Goal: Information Seeking & Learning: Check status

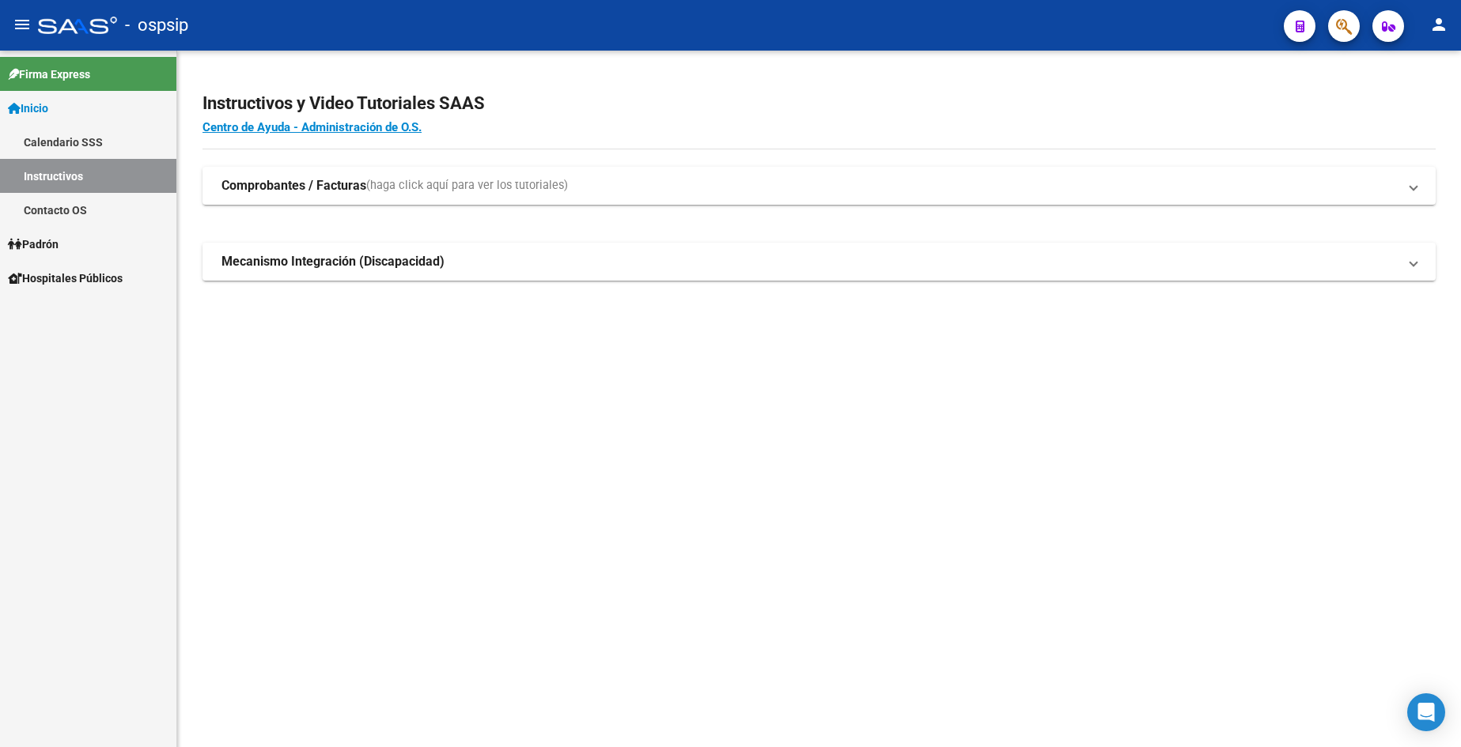
click at [81, 246] on link "Padrón" at bounding box center [88, 244] width 176 height 34
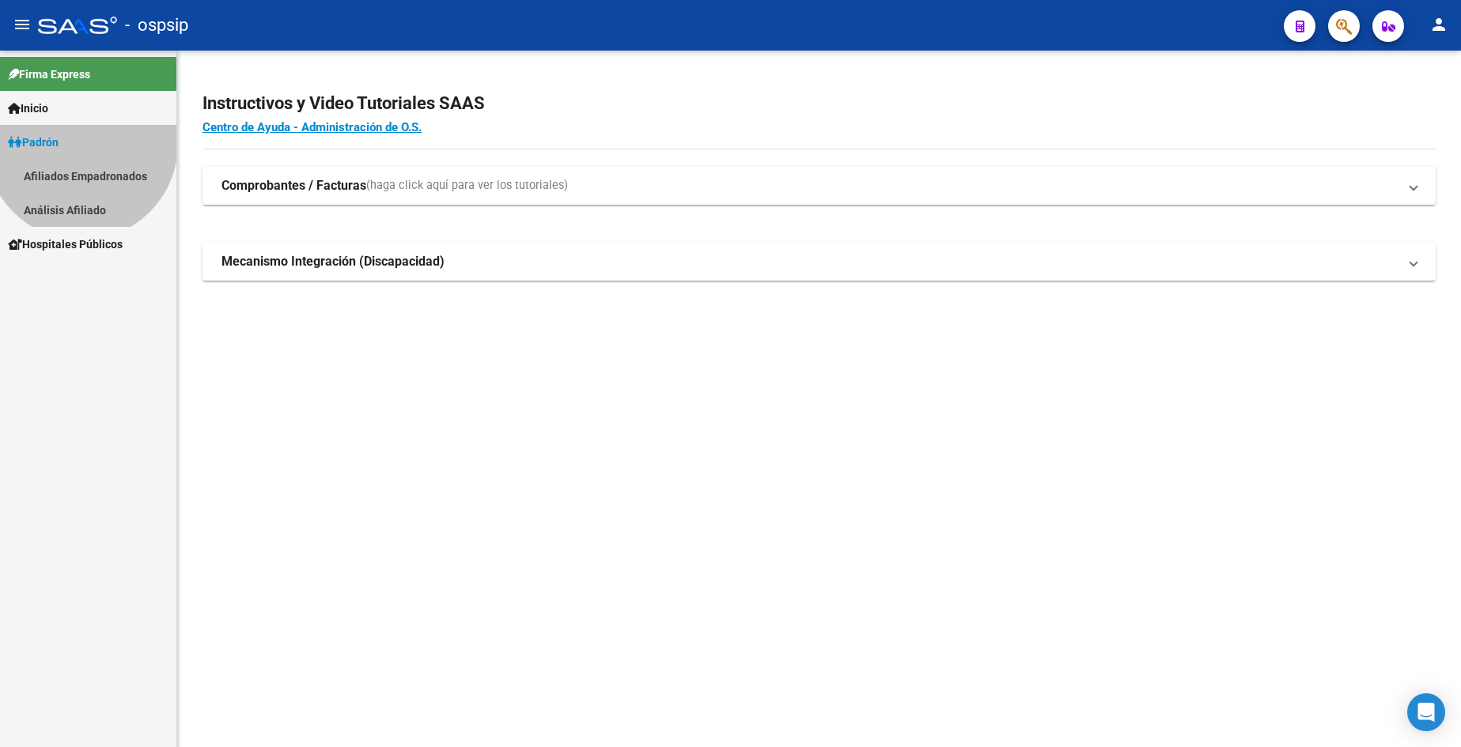
click at [81, 159] on link "Padrón" at bounding box center [88, 142] width 176 height 34
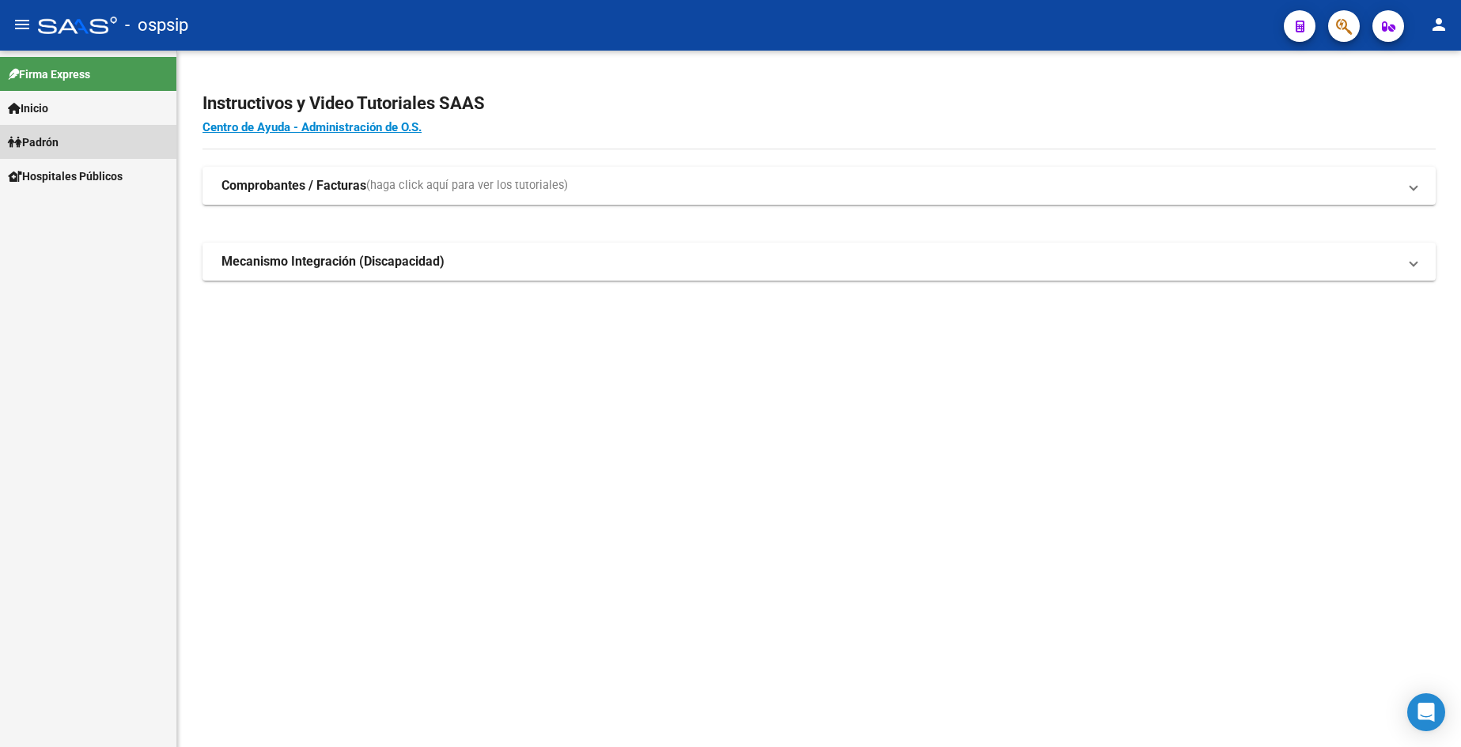
click at [78, 145] on link "Padrón" at bounding box center [88, 142] width 176 height 34
click at [86, 210] on link "Análisis Afiliado" at bounding box center [88, 210] width 176 height 34
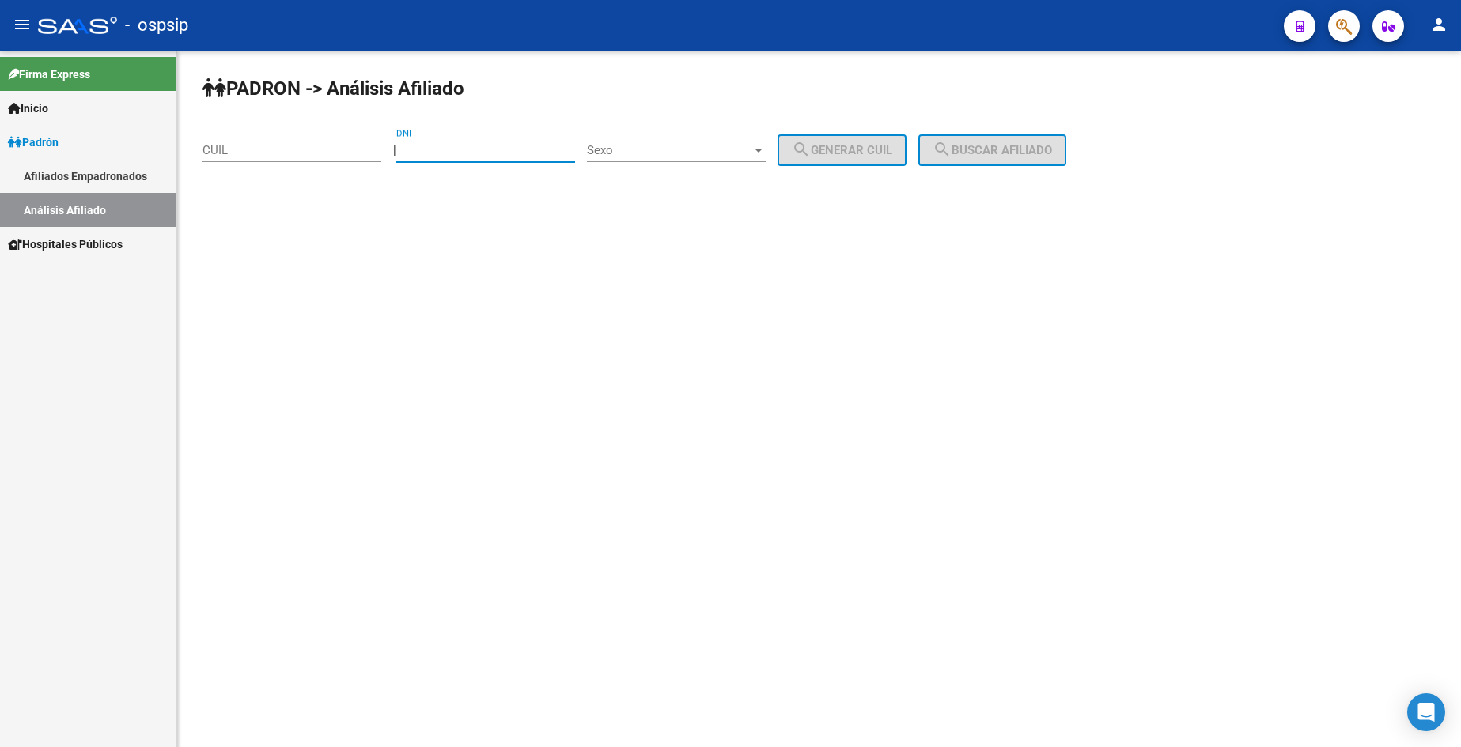
click at [497, 153] on input "DNI" at bounding box center [485, 150] width 179 height 14
type input "27503936"
click at [723, 138] on div "Sexo Sexo" at bounding box center [676, 145] width 179 height 34
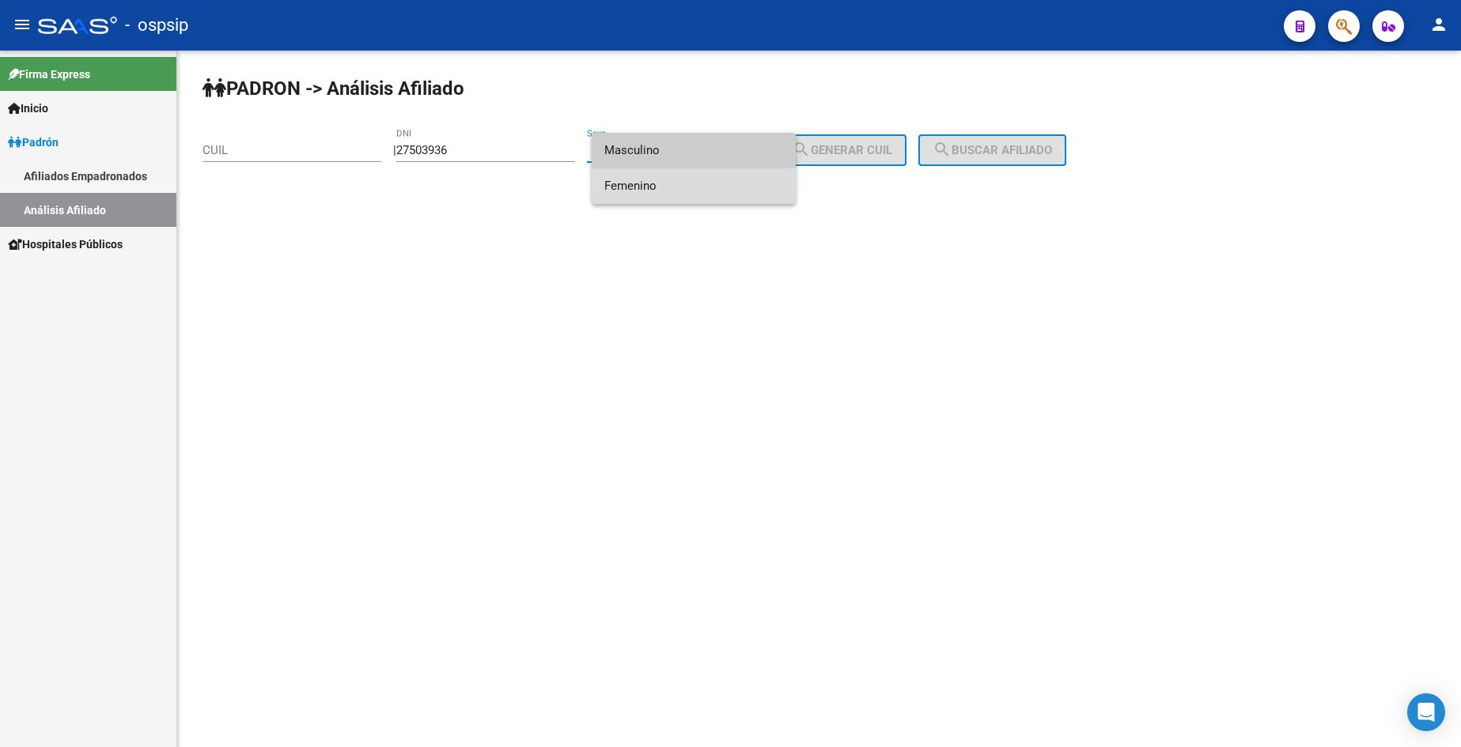
click at [699, 187] on span "Femenino" at bounding box center [693, 186] width 179 height 36
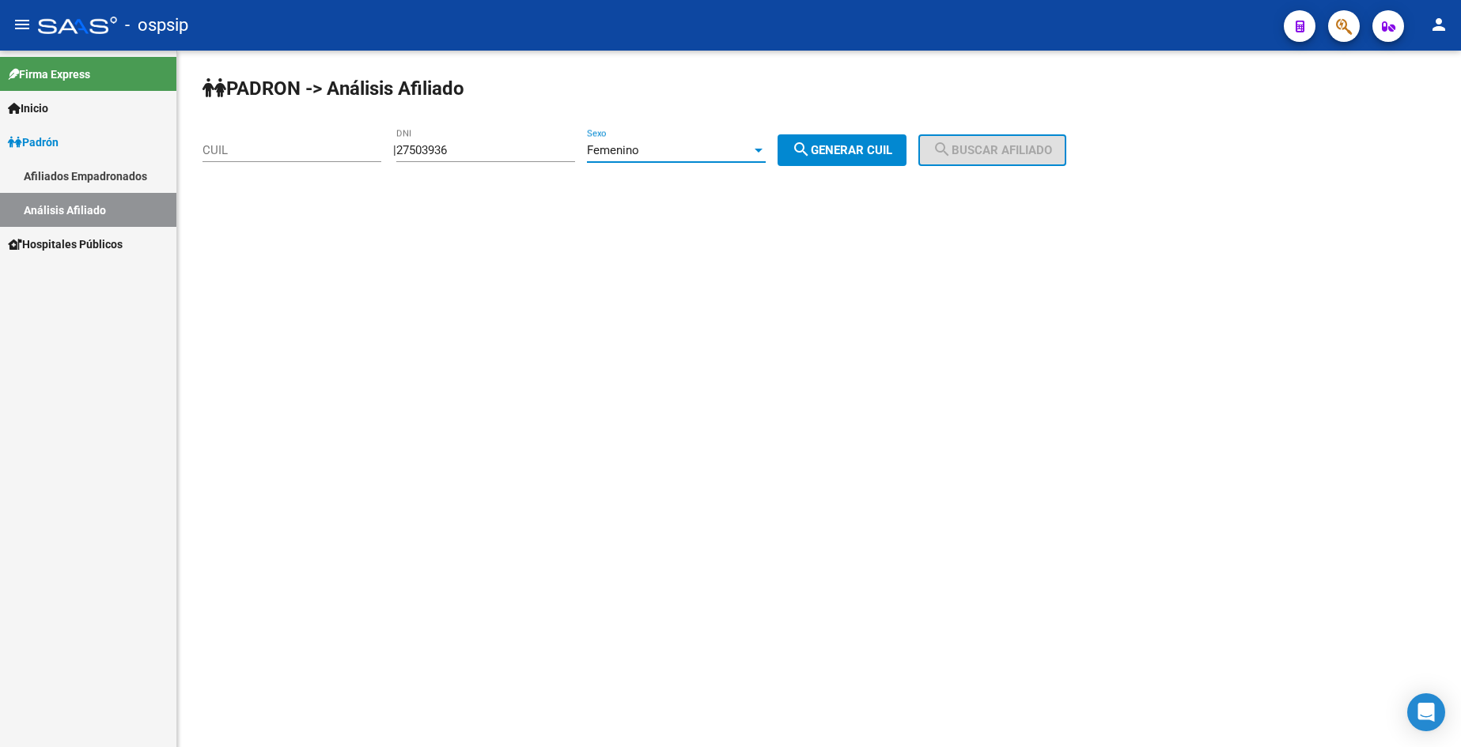
click at [858, 146] on span "search Generar CUIL" at bounding box center [842, 150] width 100 height 14
type input "27-27503936-0"
click at [951, 147] on mat-icon "search" at bounding box center [941, 149] width 19 height 19
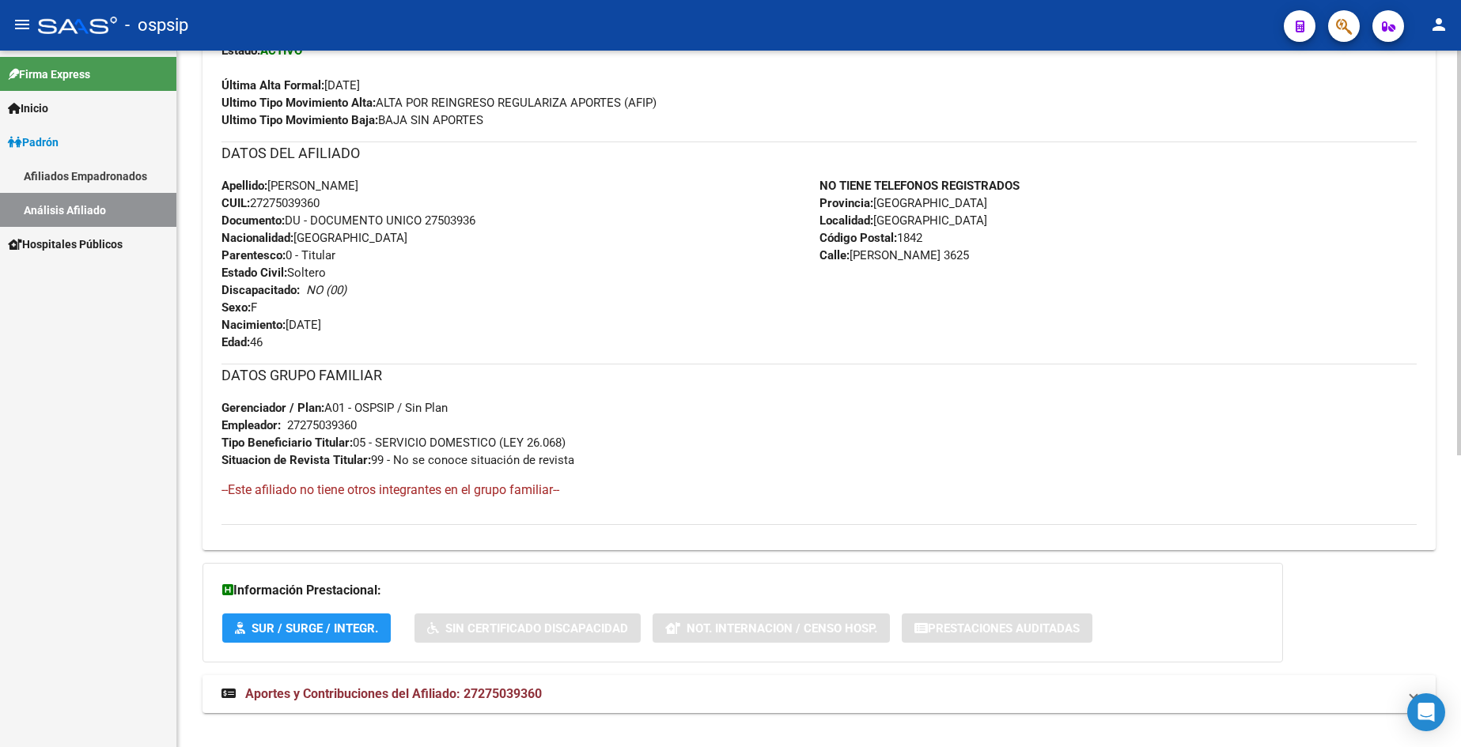
scroll to position [502, 0]
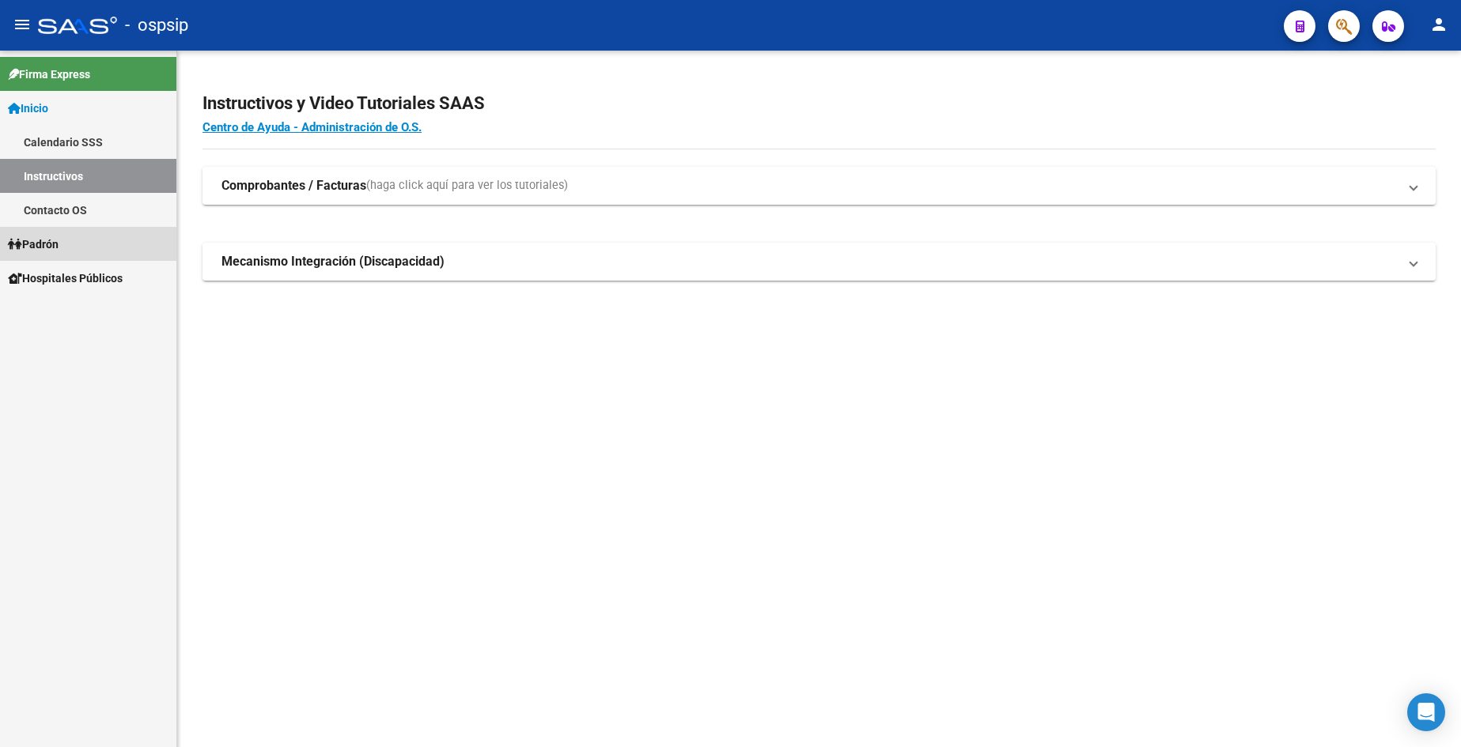
click at [85, 248] on link "Padrón" at bounding box center [88, 244] width 176 height 34
click at [43, 240] on span "Padrón" at bounding box center [33, 244] width 51 height 17
click at [71, 245] on link "Padrón" at bounding box center [88, 244] width 176 height 34
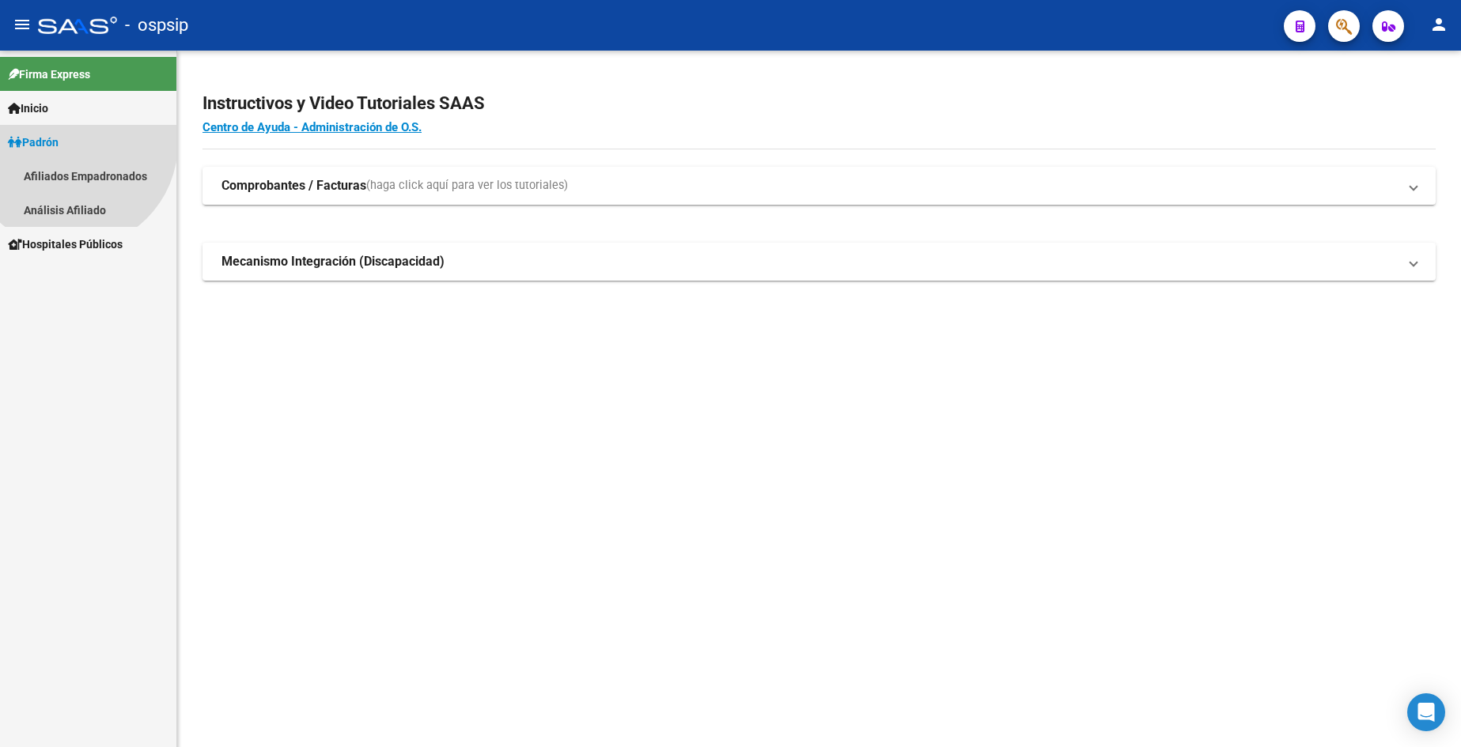
click at [71, 159] on link "Padrón" at bounding box center [88, 142] width 176 height 34
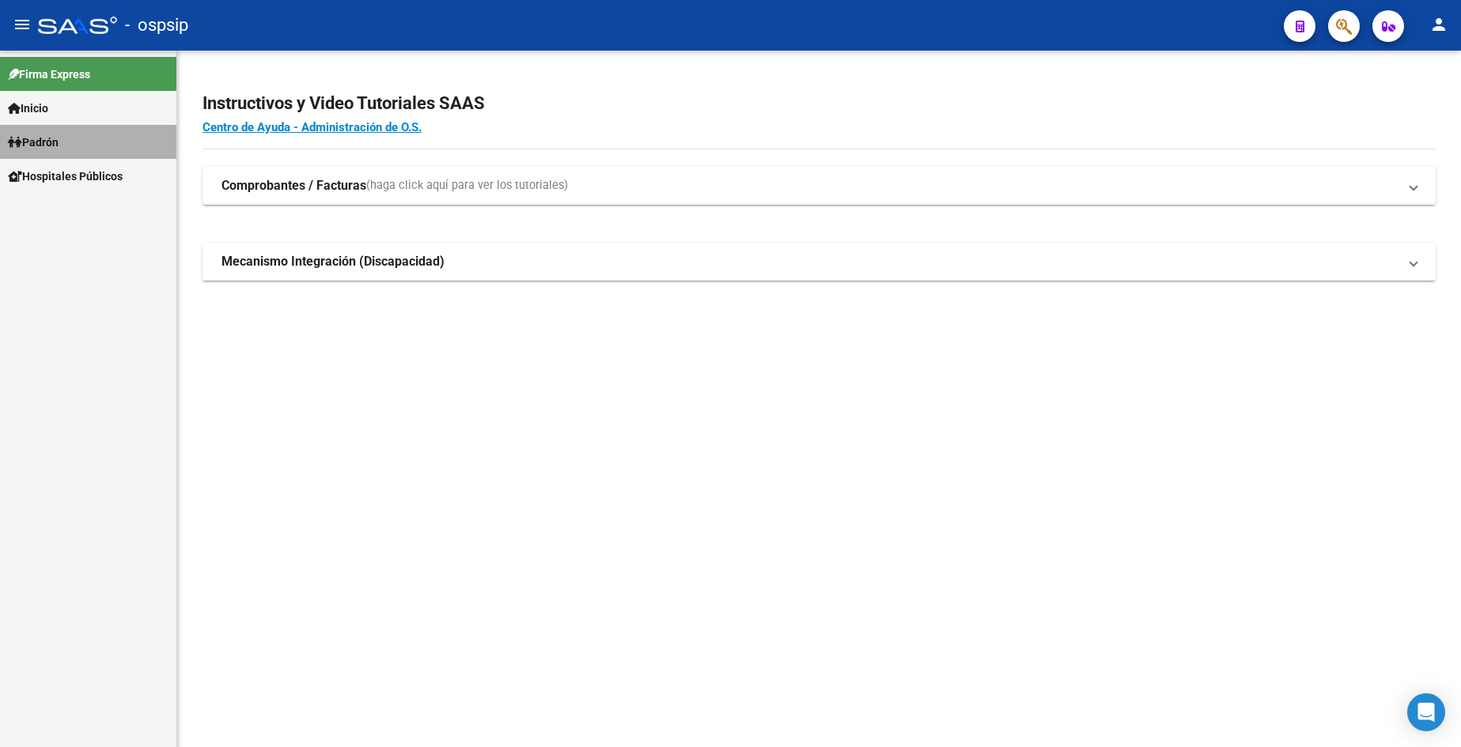
click at [59, 139] on span "Padrón" at bounding box center [33, 142] width 51 height 17
click at [86, 203] on link "Análisis Afiliado" at bounding box center [88, 210] width 176 height 34
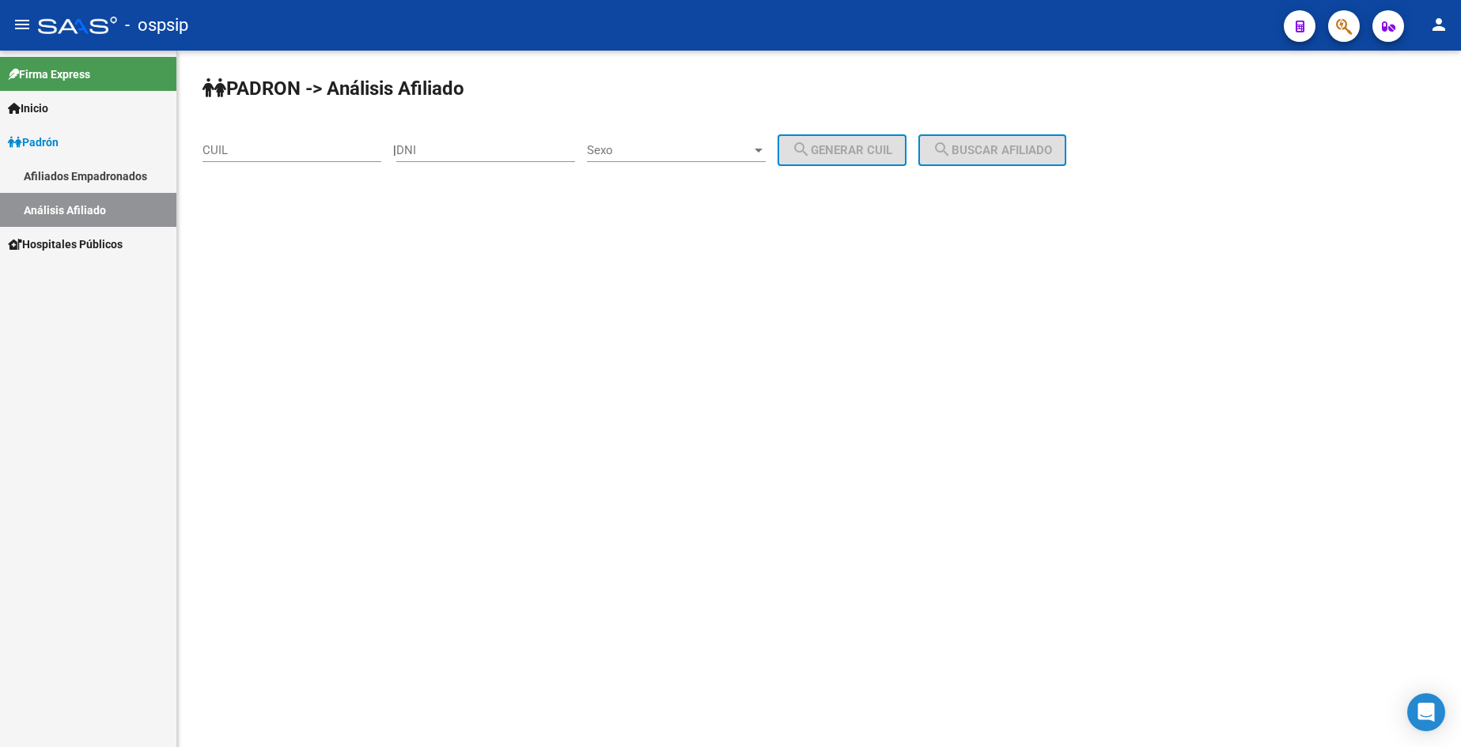
click at [532, 142] on div "DNI" at bounding box center [485, 145] width 179 height 34
type input "20492832"
click at [673, 149] on span "Sexo" at bounding box center [669, 150] width 164 height 14
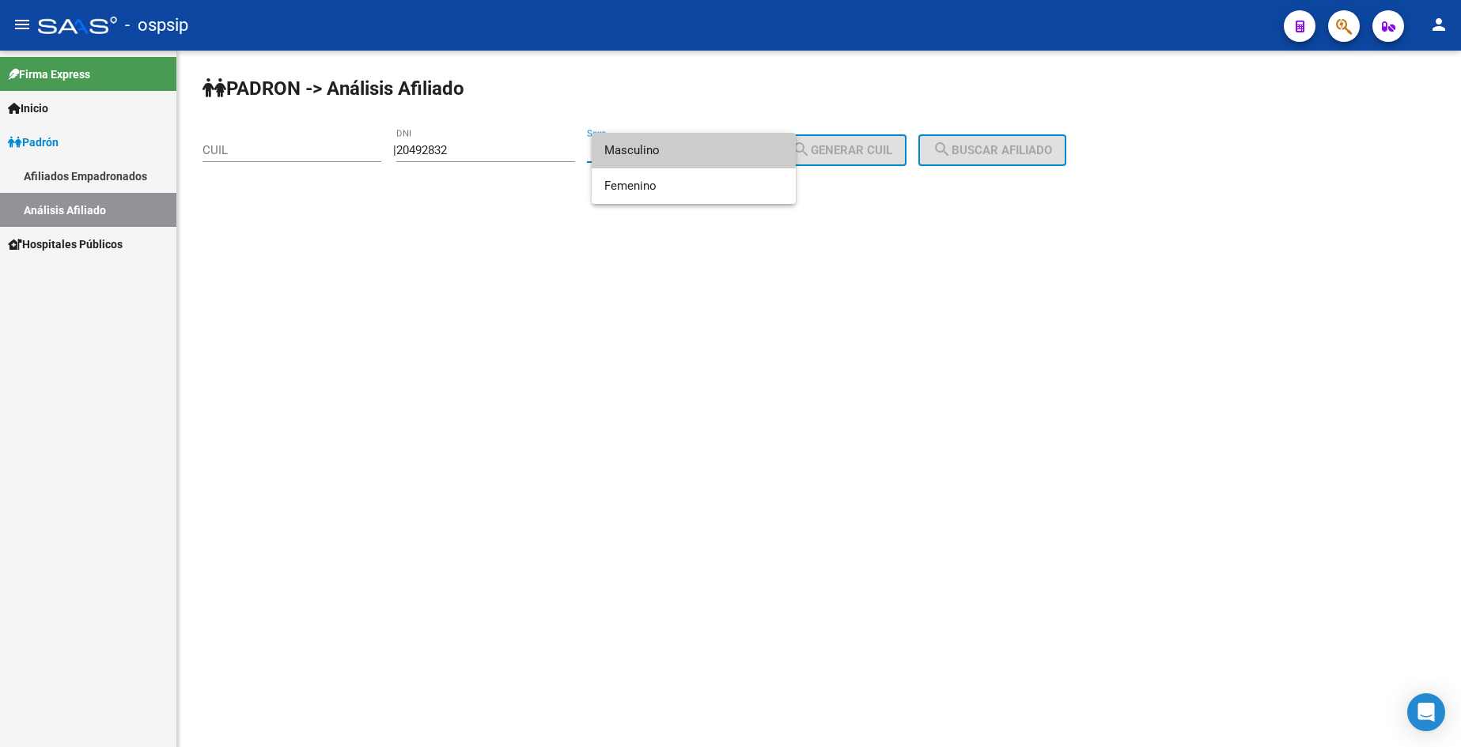
click at [671, 147] on span "Masculino" at bounding box center [693, 151] width 179 height 36
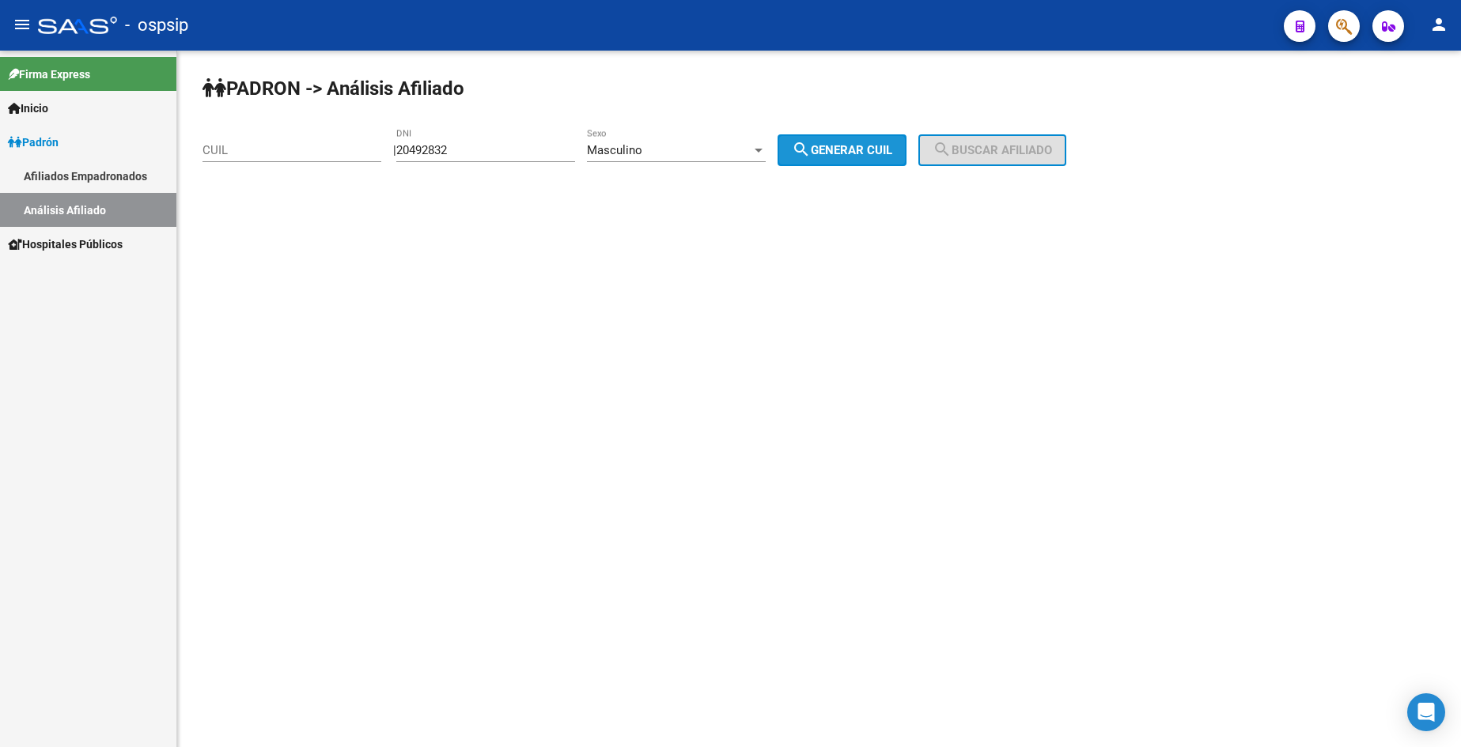
click at [856, 161] on button "search Generar CUIL" at bounding box center [841, 150] width 129 height 32
type input "20-20492832-1"
click at [983, 142] on button "search Buscar afiliado" at bounding box center [992, 150] width 148 height 32
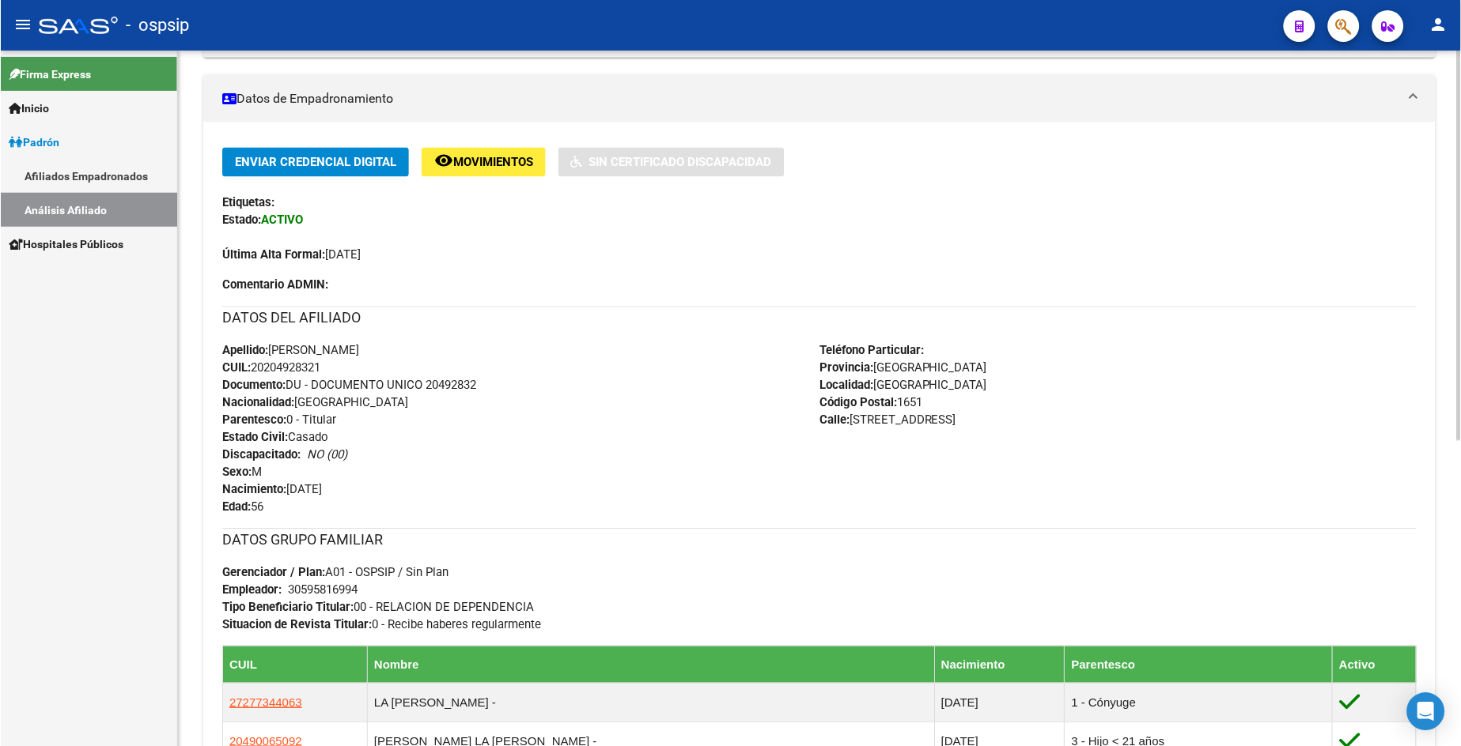
scroll to position [316, 0]
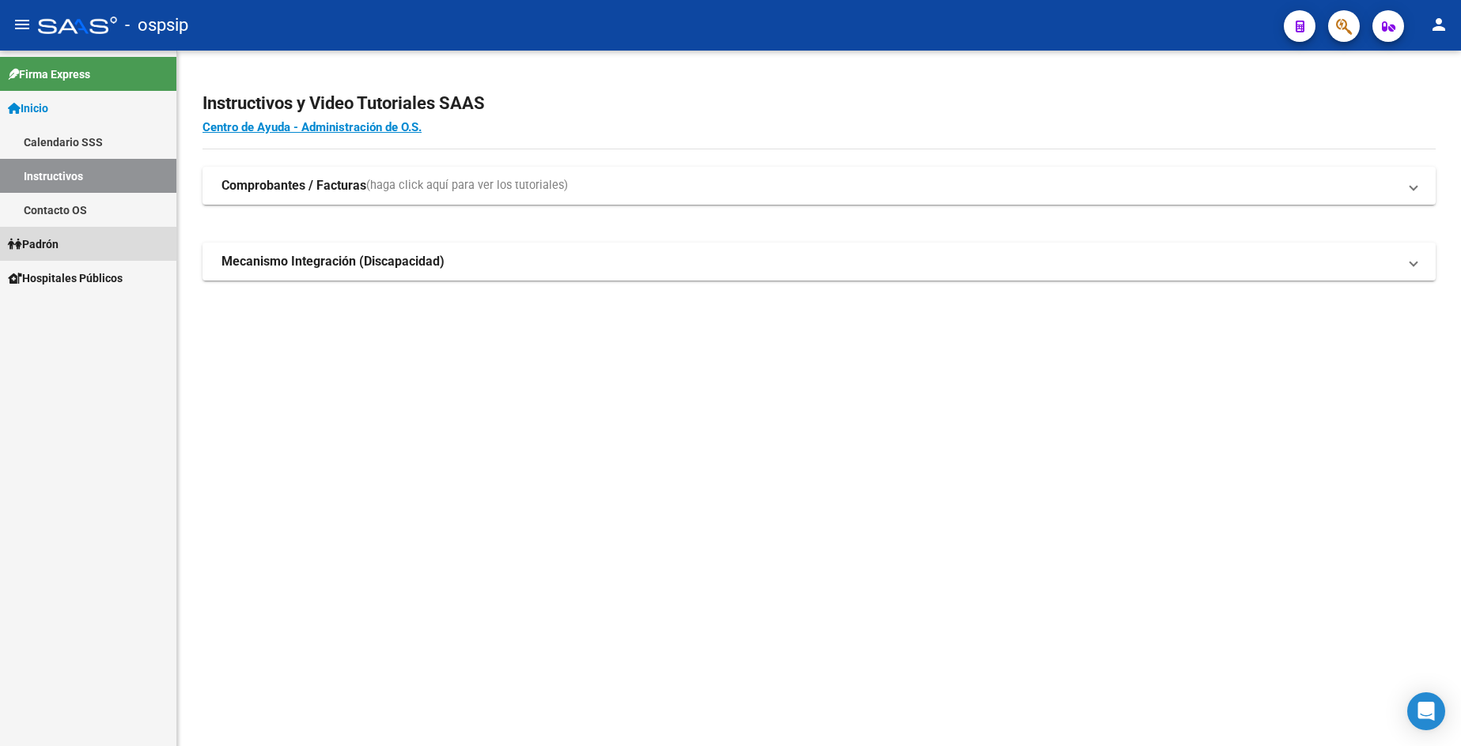
click at [58, 244] on span "Padrón" at bounding box center [33, 244] width 51 height 17
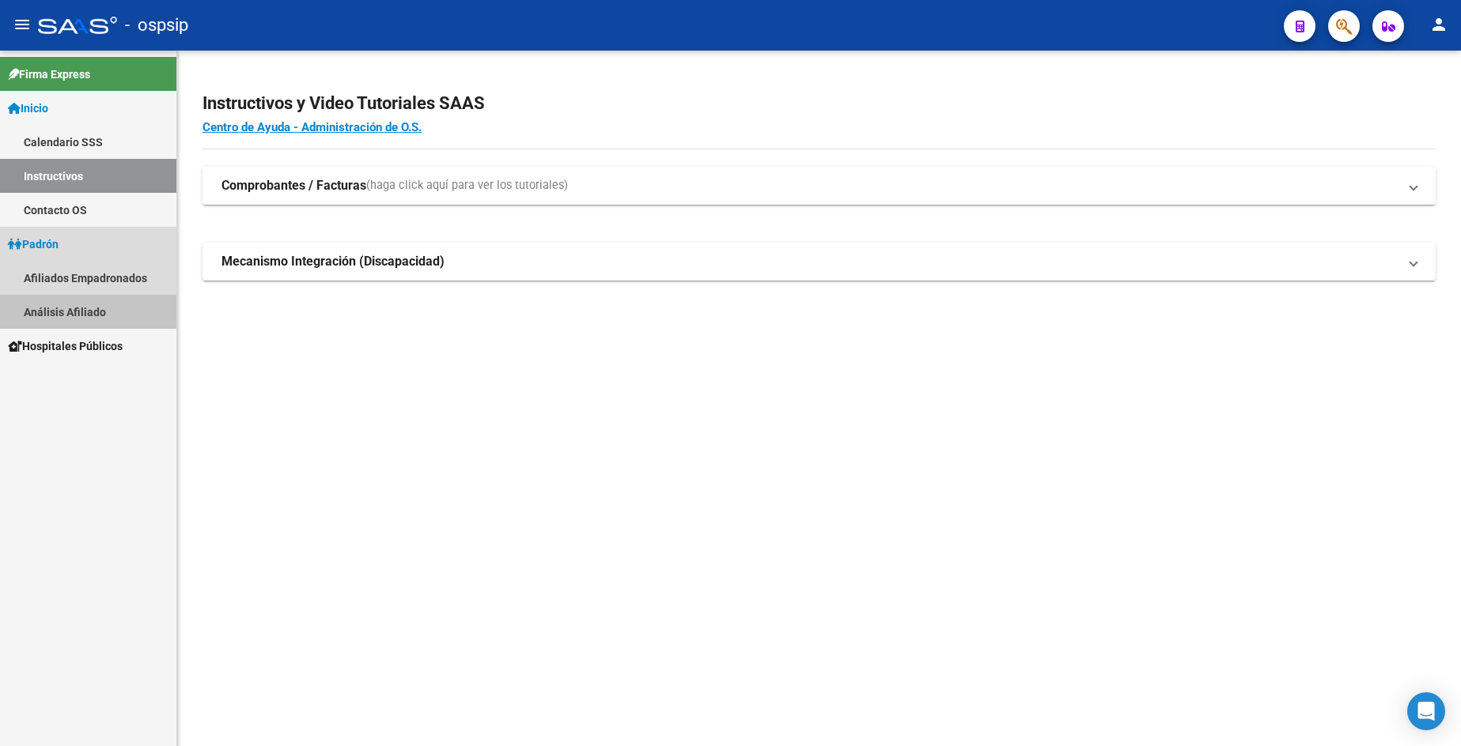
click at [81, 307] on link "Análisis Afiliado" at bounding box center [88, 312] width 176 height 34
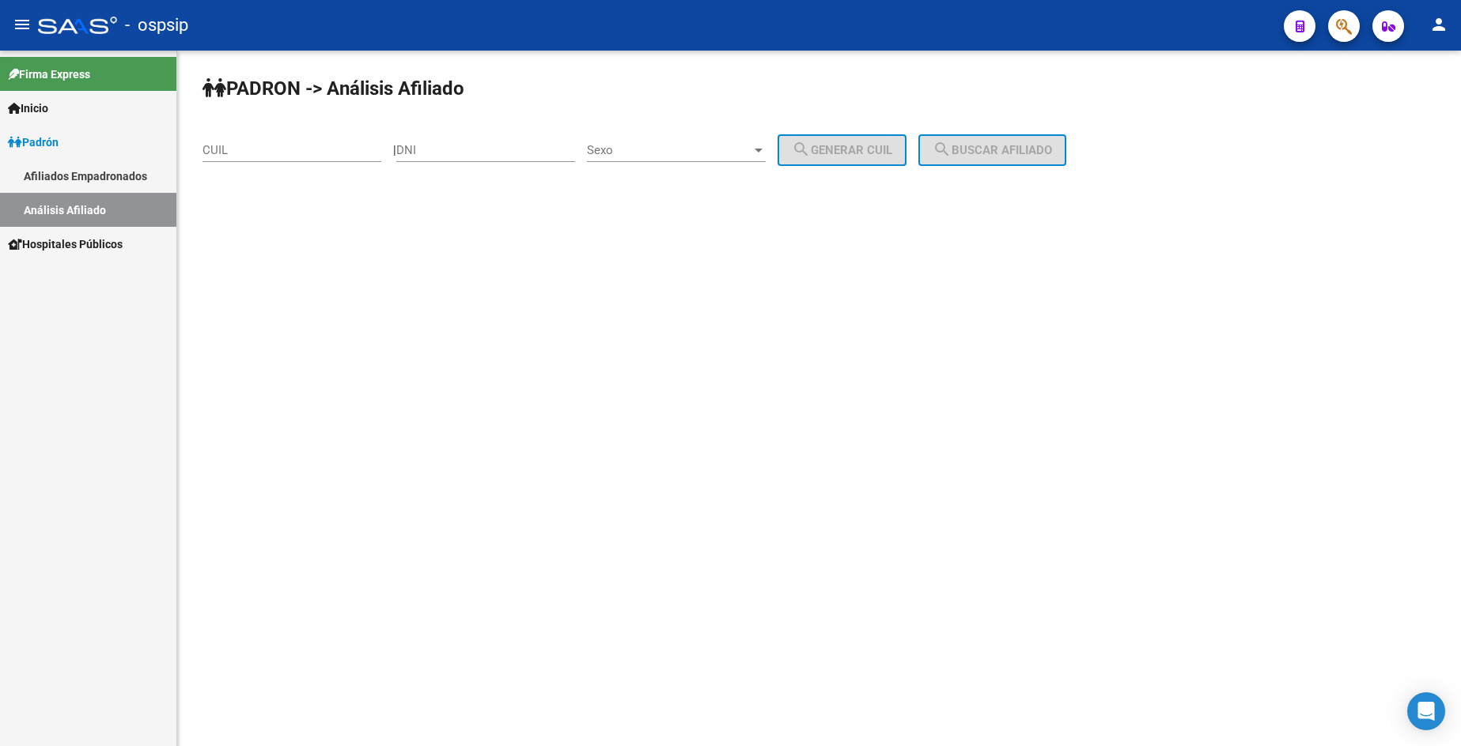
click at [496, 156] on input "DNI" at bounding box center [485, 150] width 179 height 14
type input "59415583"
click at [658, 151] on span "Sexo" at bounding box center [669, 150] width 164 height 14
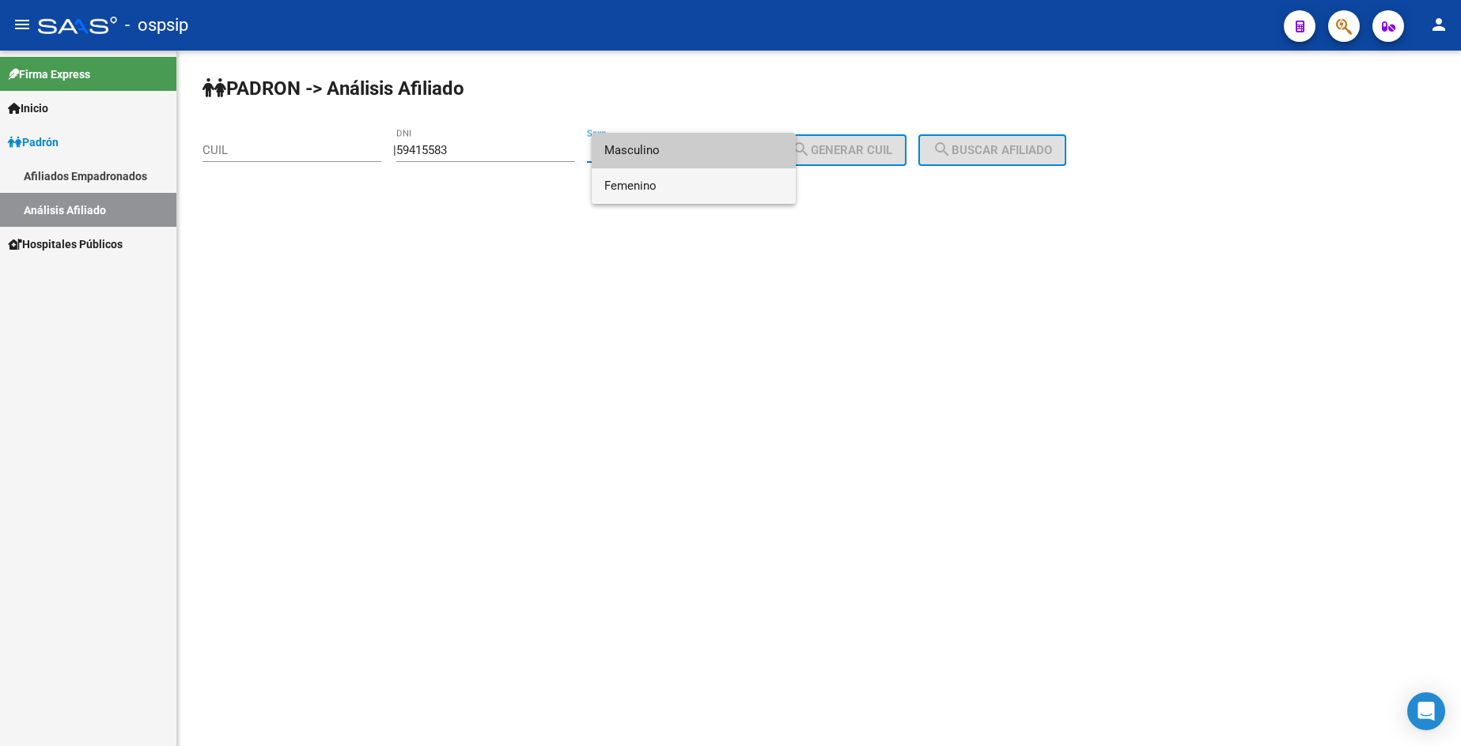
click at [663, 179] on span "Femenino" at bounding box center [693, 186] width 179 height 36
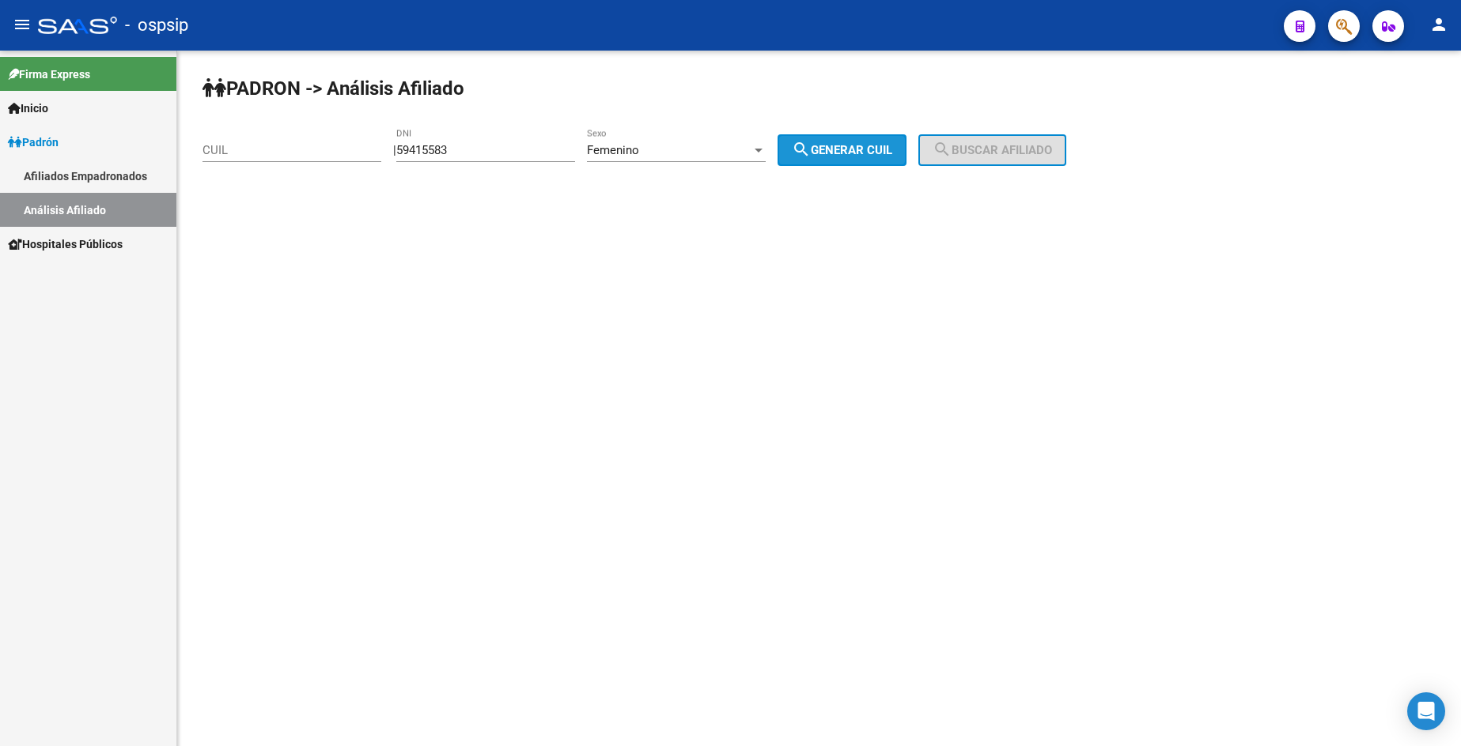
click at [803, 148] on button "search Generar CUIL" at bounding box center [841, 150] width 129 height 32
type input "27-59415583-7"
click at [1049, 141] on button "search Buscar afiliado" at bounding box center [992, 150] width 148 height 32
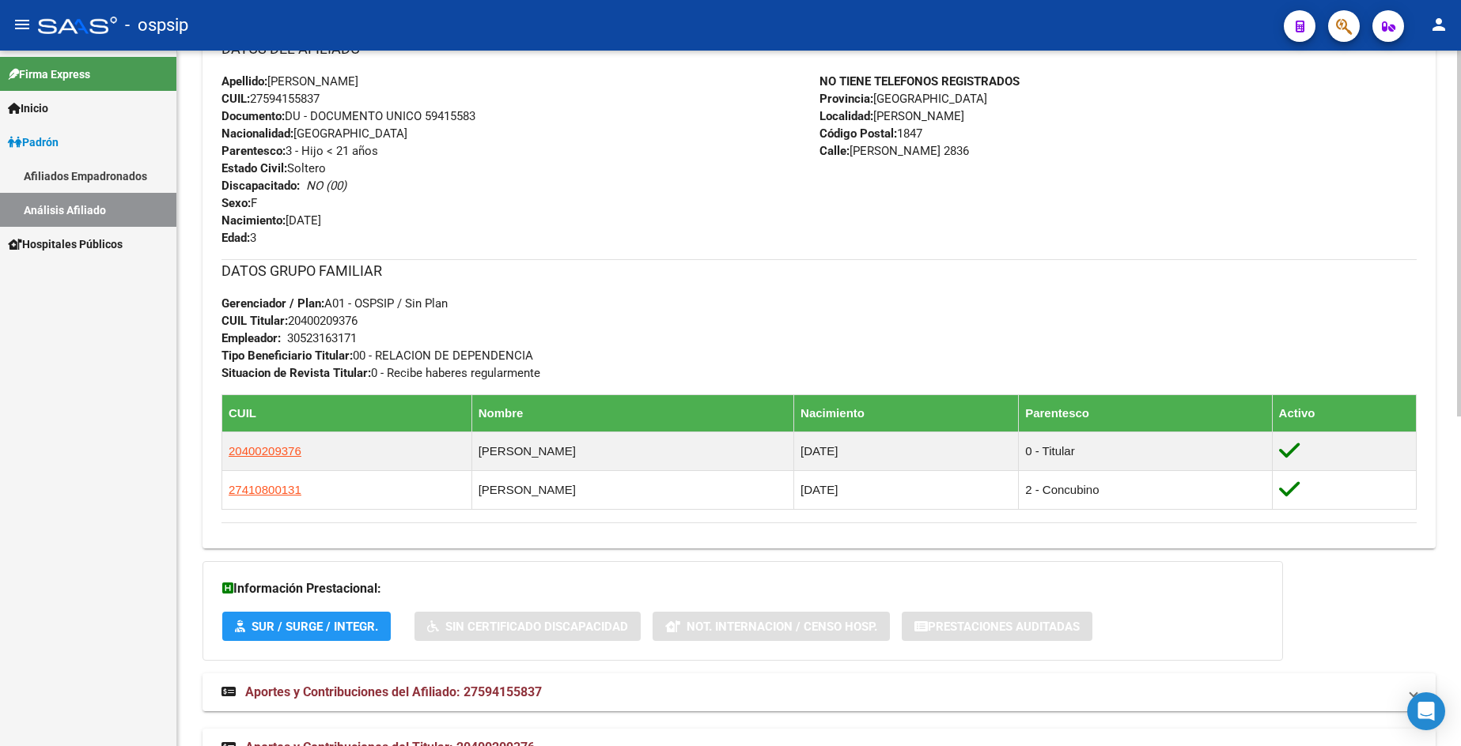
scroll to position [576, 0]
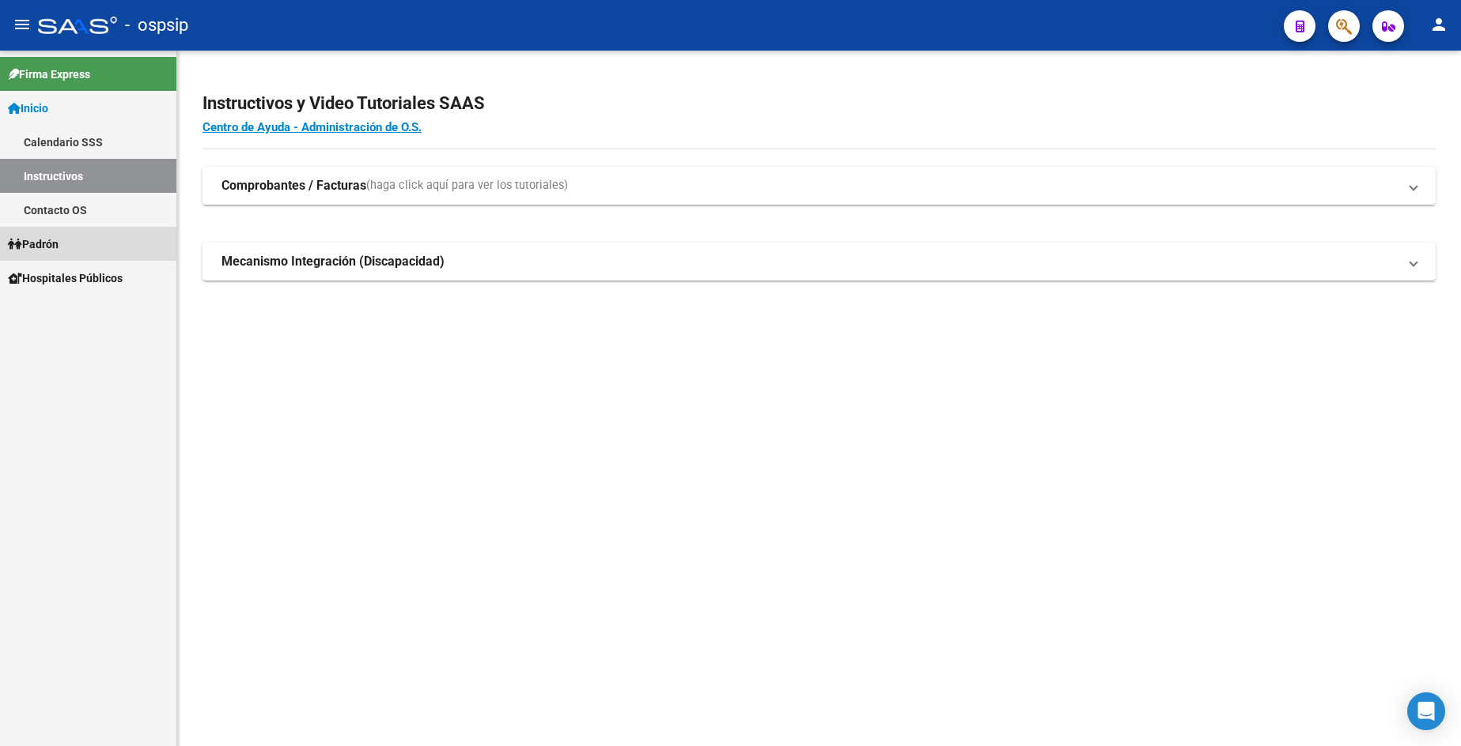
click at [59, 238] on span "Padrón" at bounding box center [33, 244] width 51 height 17
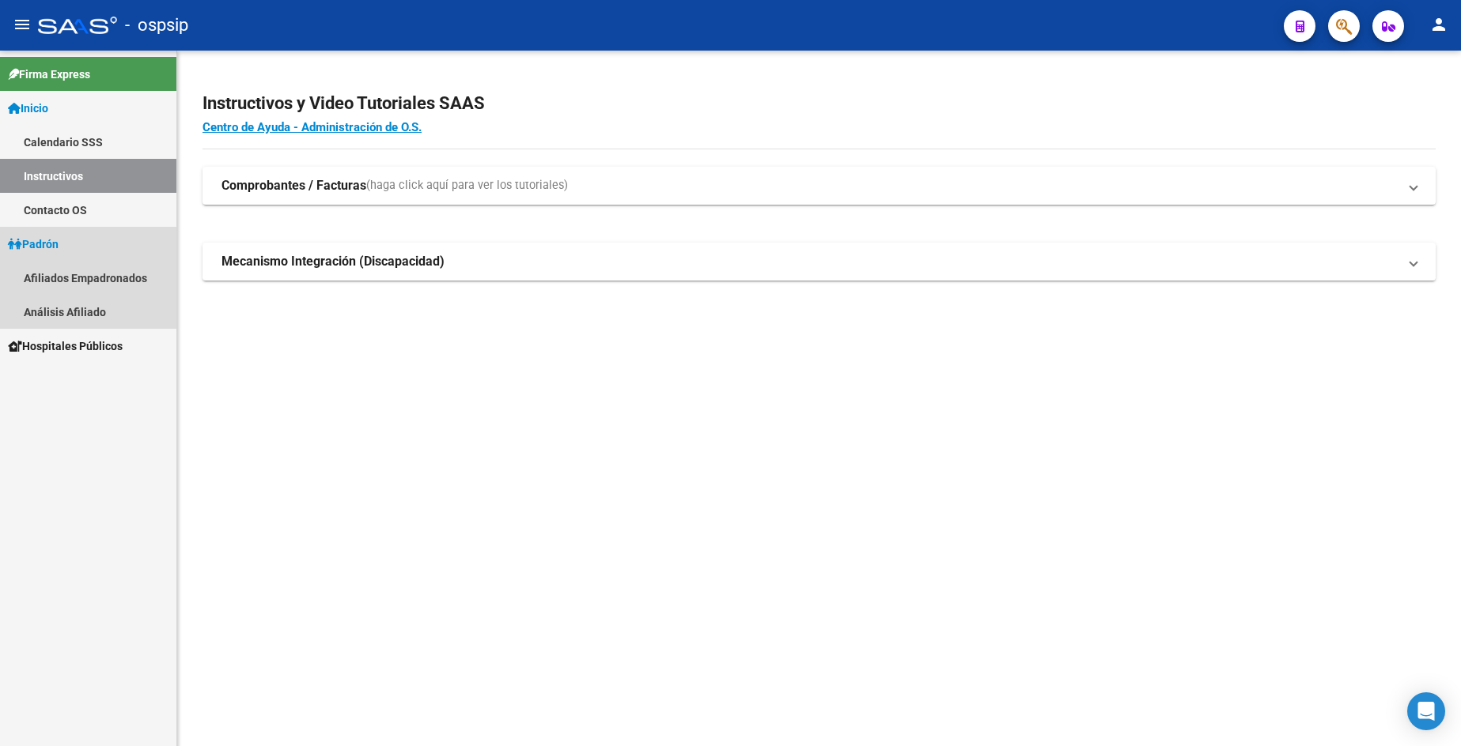
click at [66, 249] on link "Padrón" at bounding box center [88, 244] width 176 height 34
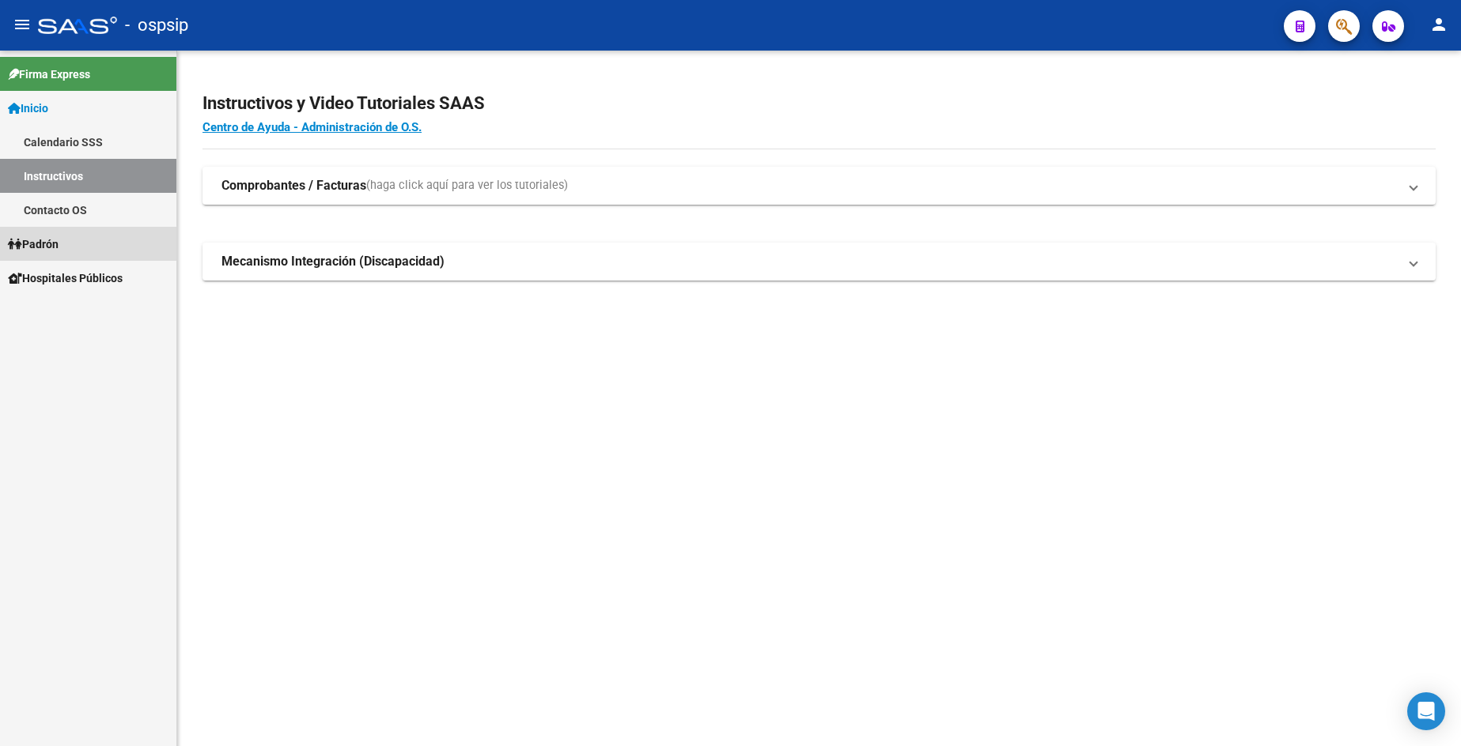
click at [66, 249] on link "Padrón" at bounding box center [88, 244] width 176 height 34
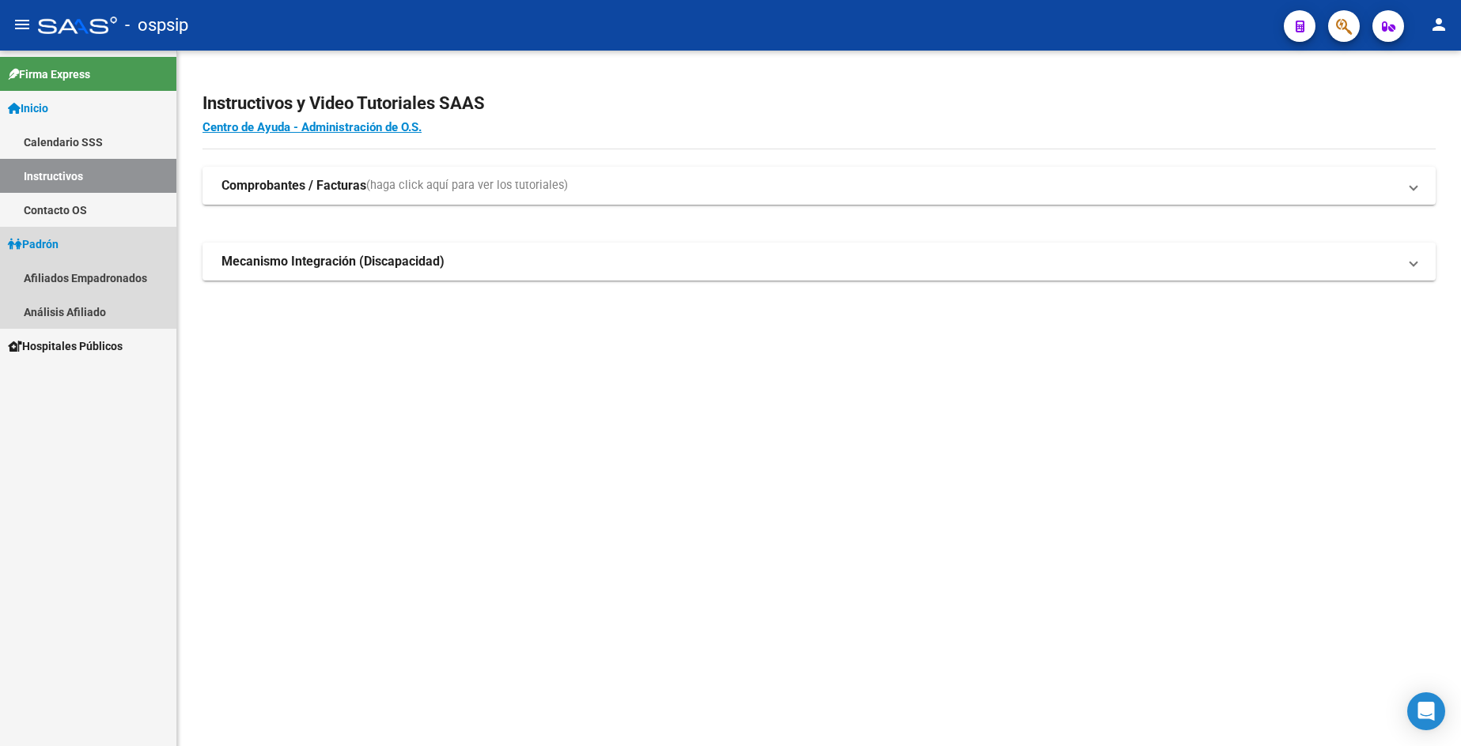
click at [66, 249] on link "Padrón" at bounding box center [88, 244] width 176 height 34
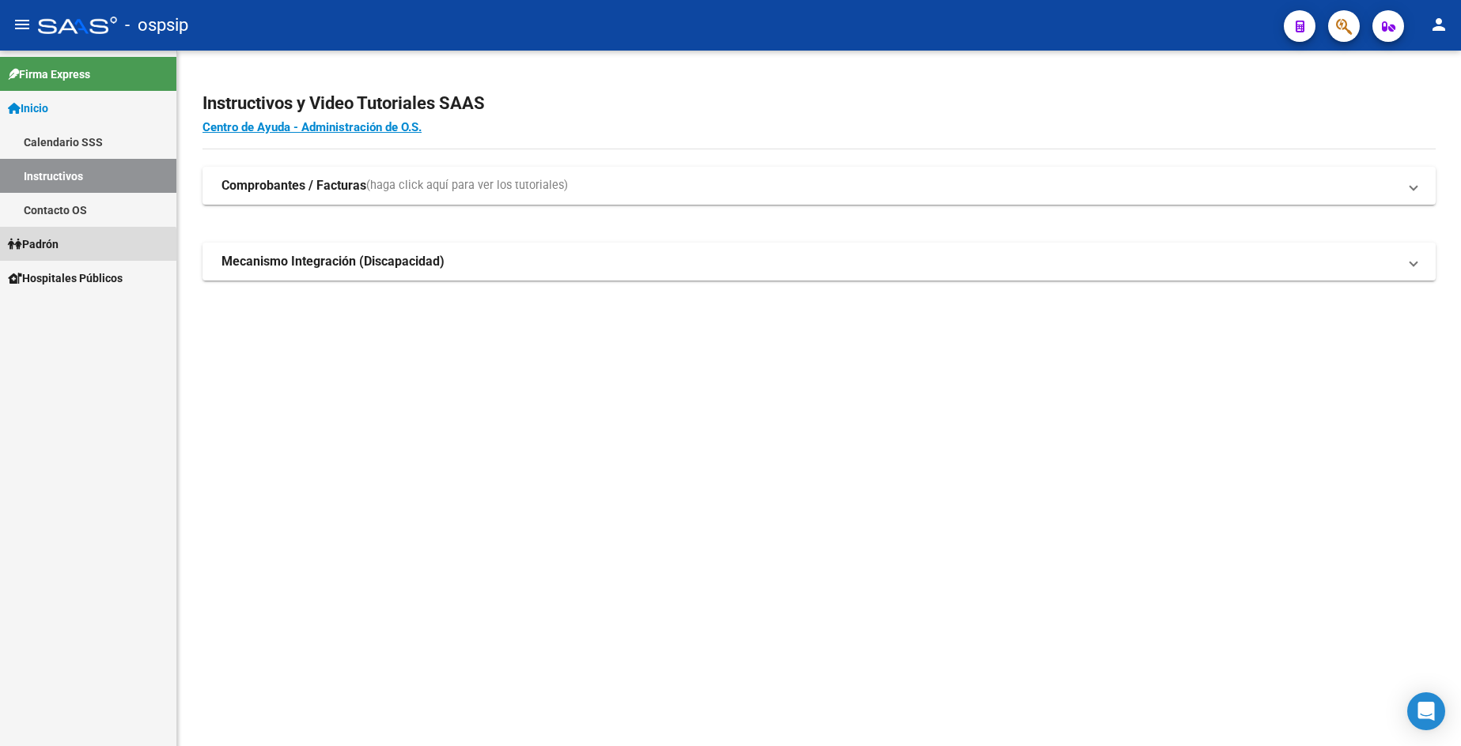
click at [59, 248] on span "Padrón" at bounding box center [33, 244] width 51 height 17
click at [71, 312] on link "Análisis Afiliado" at bounding box center [88, 312] width 176 height 34
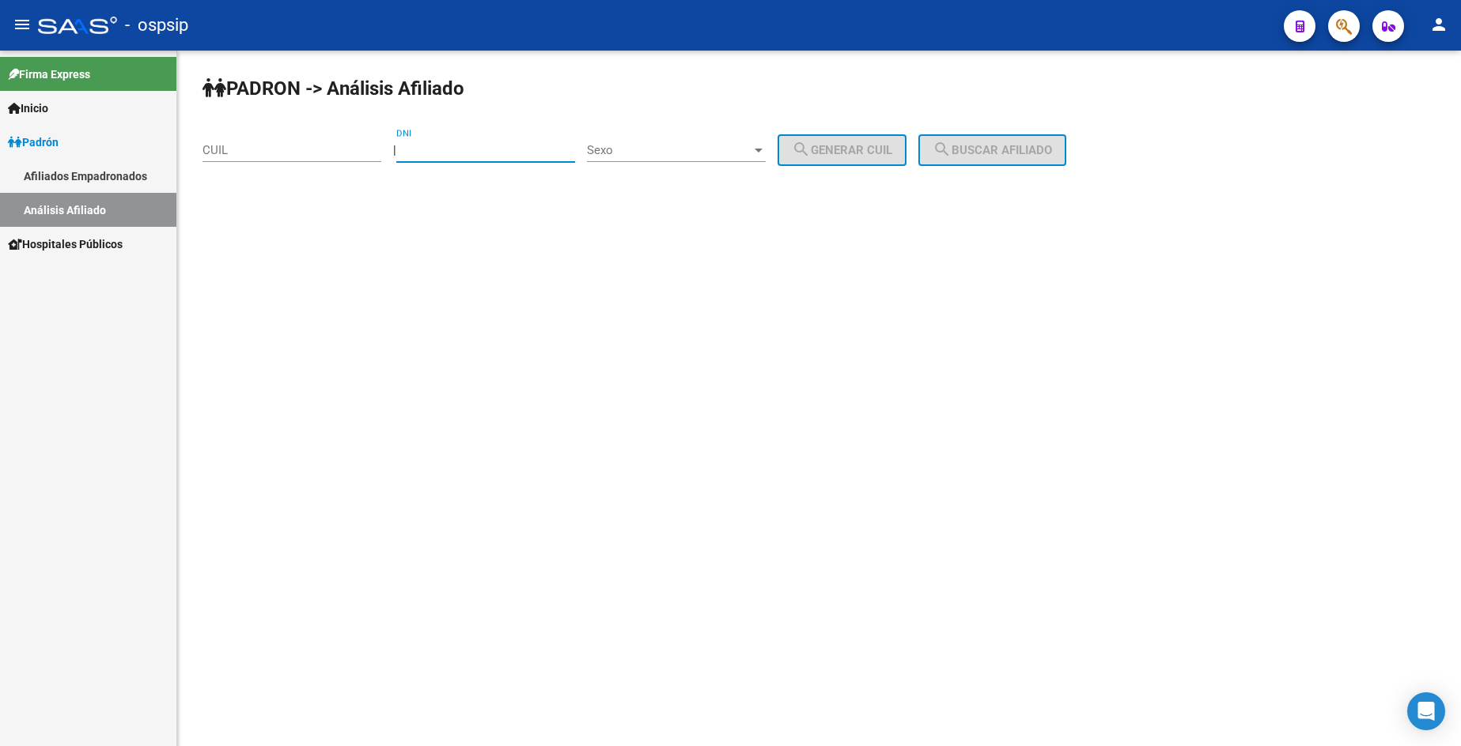
click at [530, 150] on input "DNI" at bounding box center [485, 150] width 179 height 14
type input "93994641"
click at [701, 145] on span "Sexo" at bounding box center [669, 150] width 164 height 14
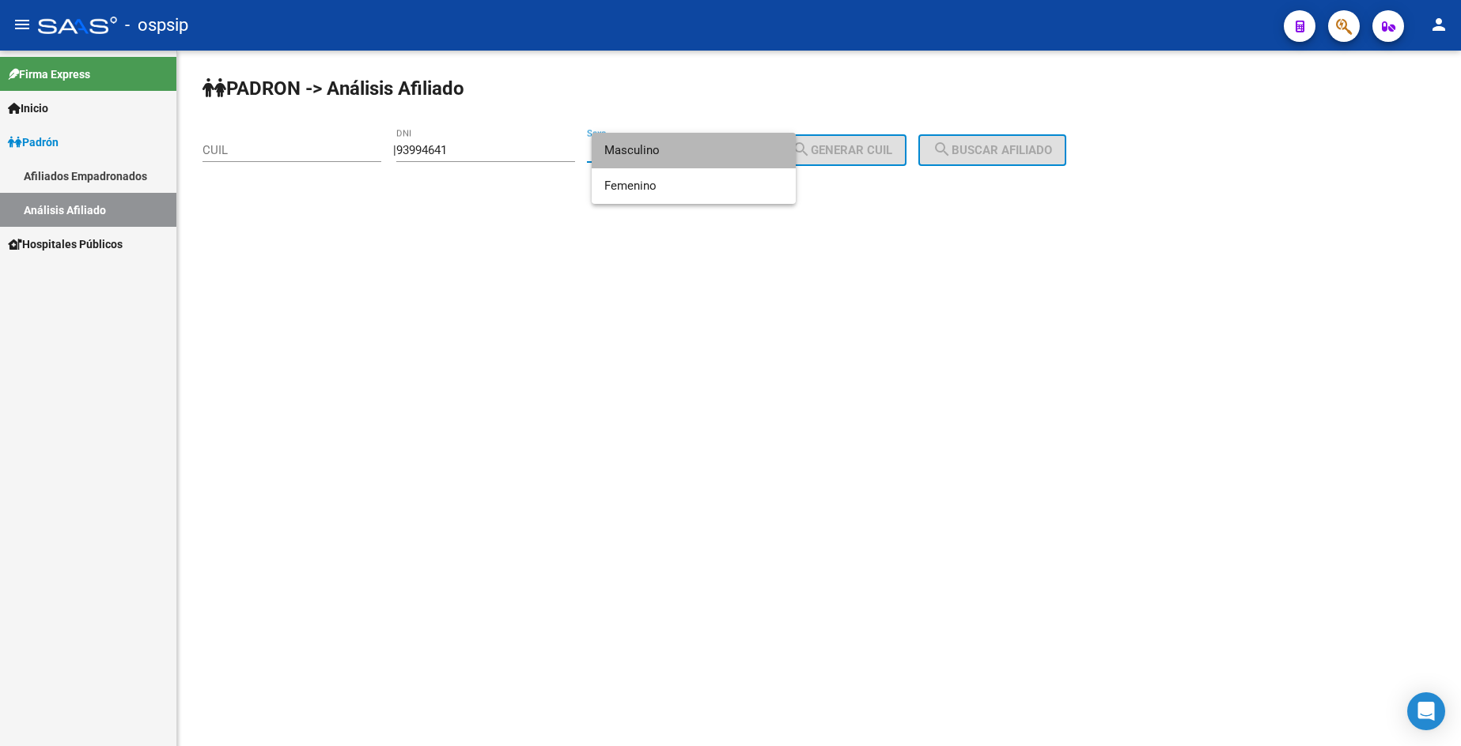
click at [701, 146] on span "Masculino" at bounding box center [693, 151] width 179 height 36
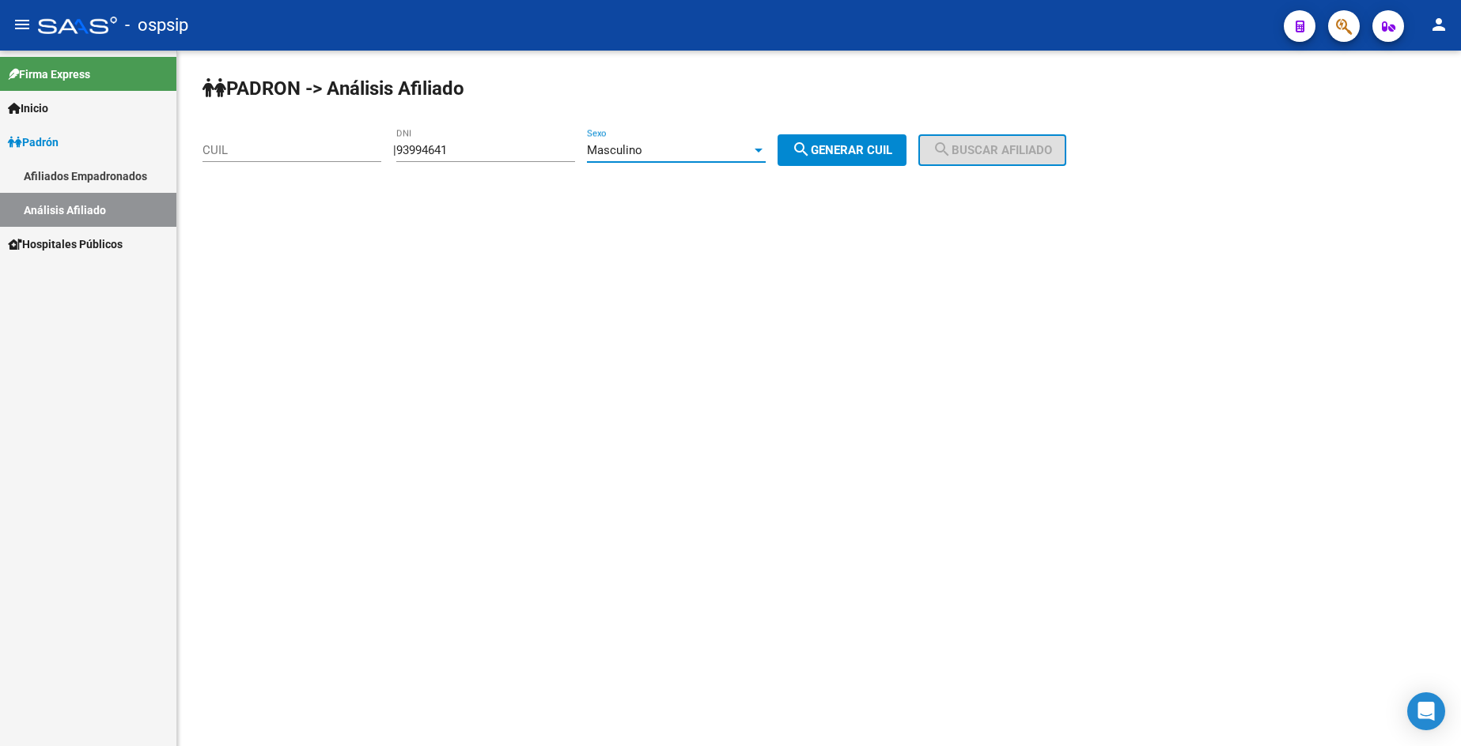
click at [892, 145] on span "search Generar CUIL" at bounding box center [842, 150] width 100 height 14
type input "20-93994641-2"
drag, startPoint x: 1012, startPoint y: 136, endPoint x: 1012, endPoint y: 145, distance: 8.7
click at [1012, 141] on button "search Buscar afiliado" at bounding box center [992, 150] width 148 height 32
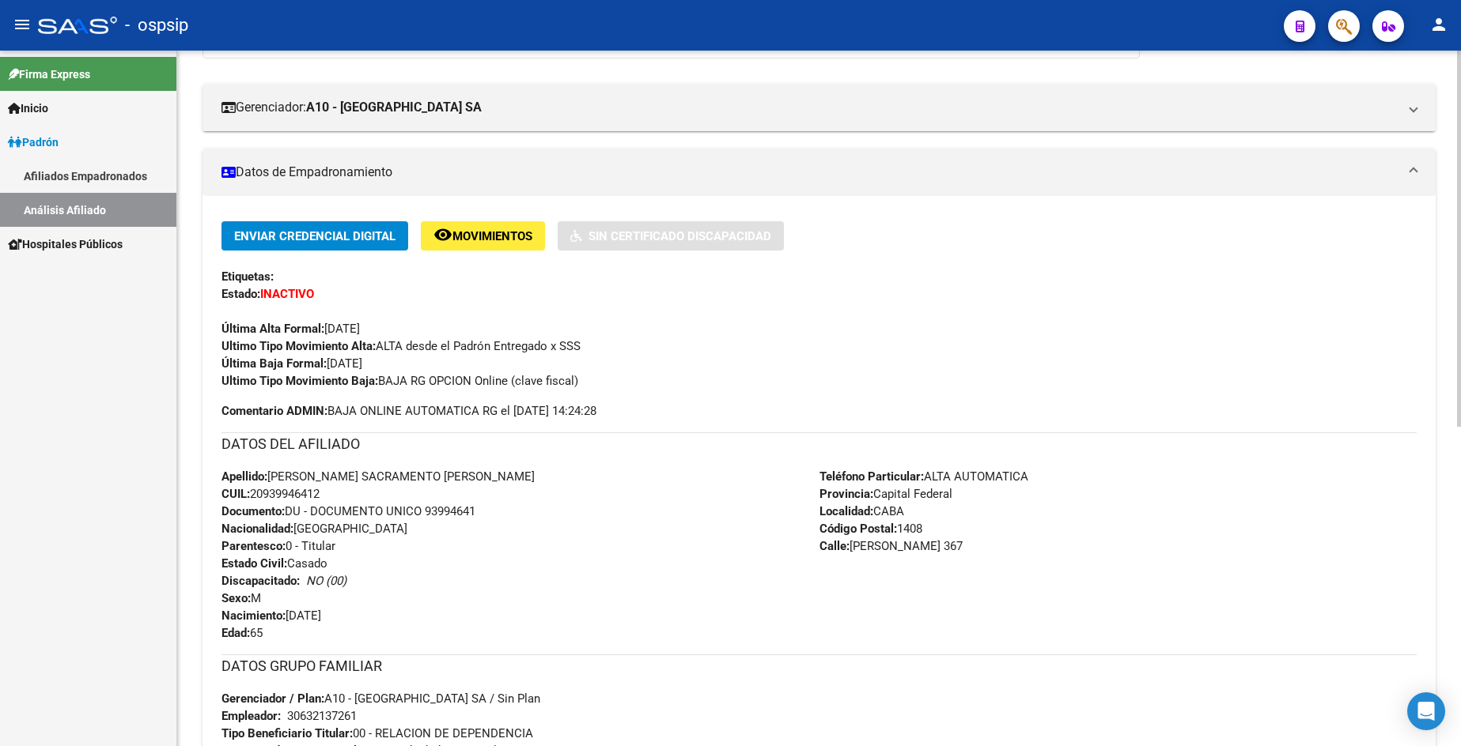
scroll to position [474, 0]
